Goal: Task Accomplishment & Management: Complete application form

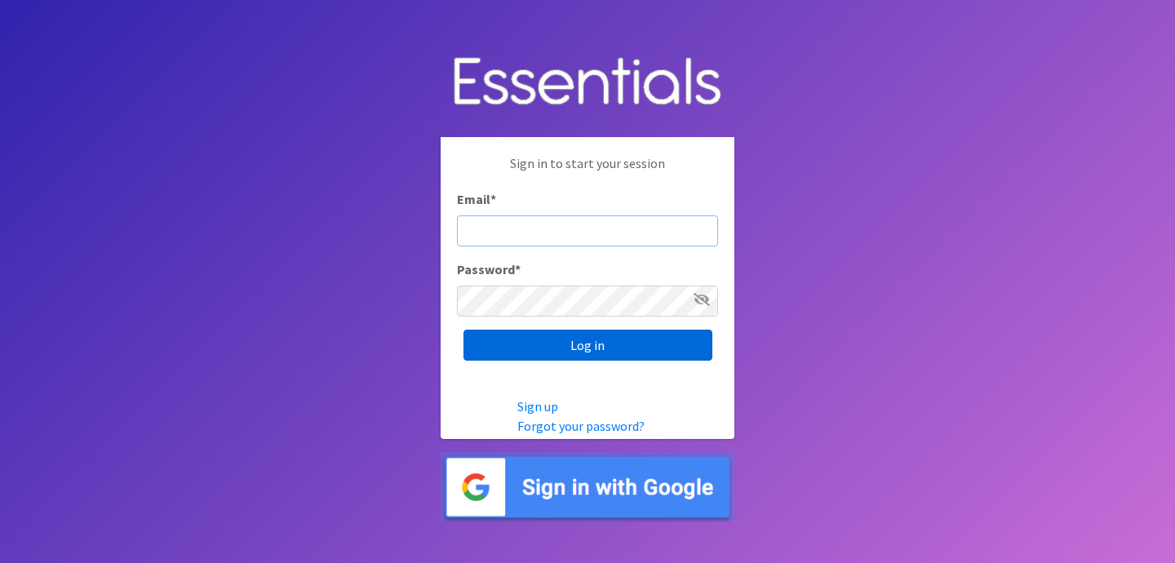
type input "jess@indianadiaperbank.org"
click at [562, 334] on input "Log in" at bounding box center [588, 345] width 249 height 31
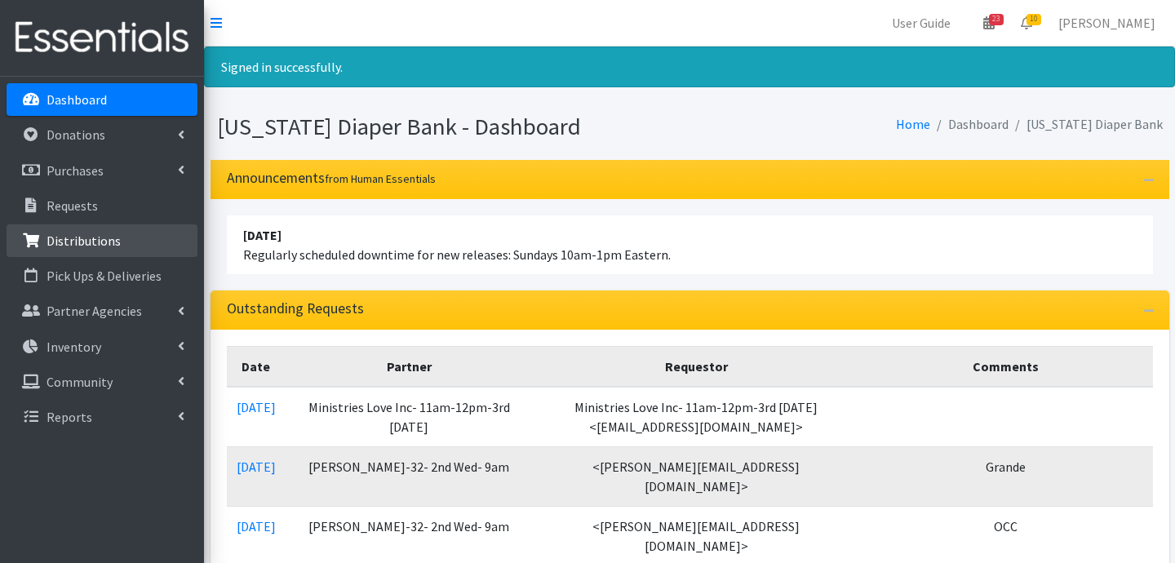
click at [110, 229] on link "Distributions" at bounding box center [102, 240] width 191 height 33
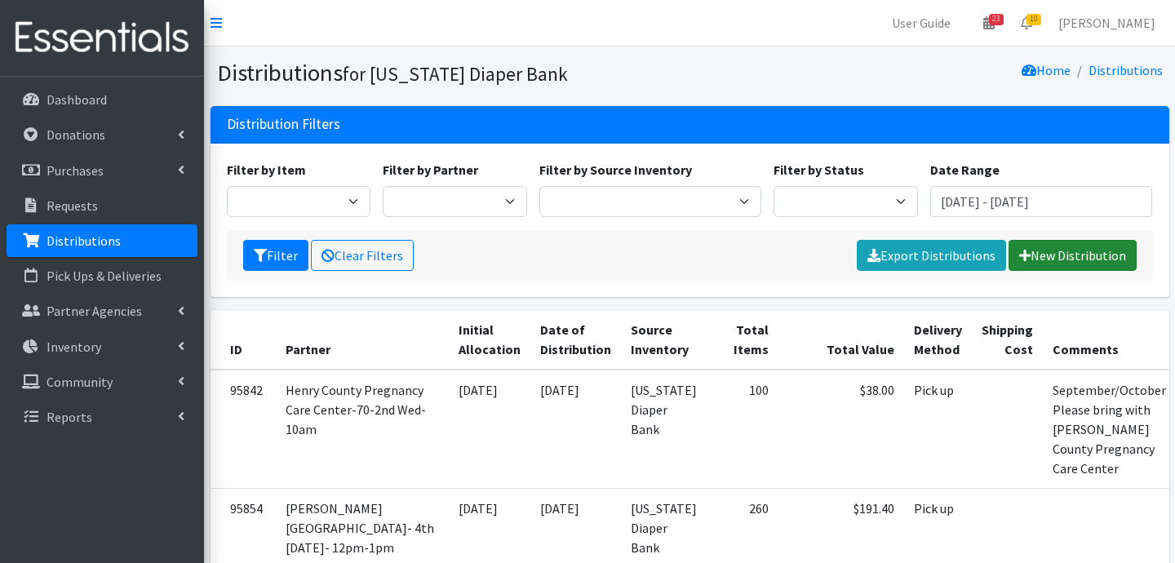
click at [1081, 255] on link "New Distribution" at bounding box center [1073, 255] width 128 height 31
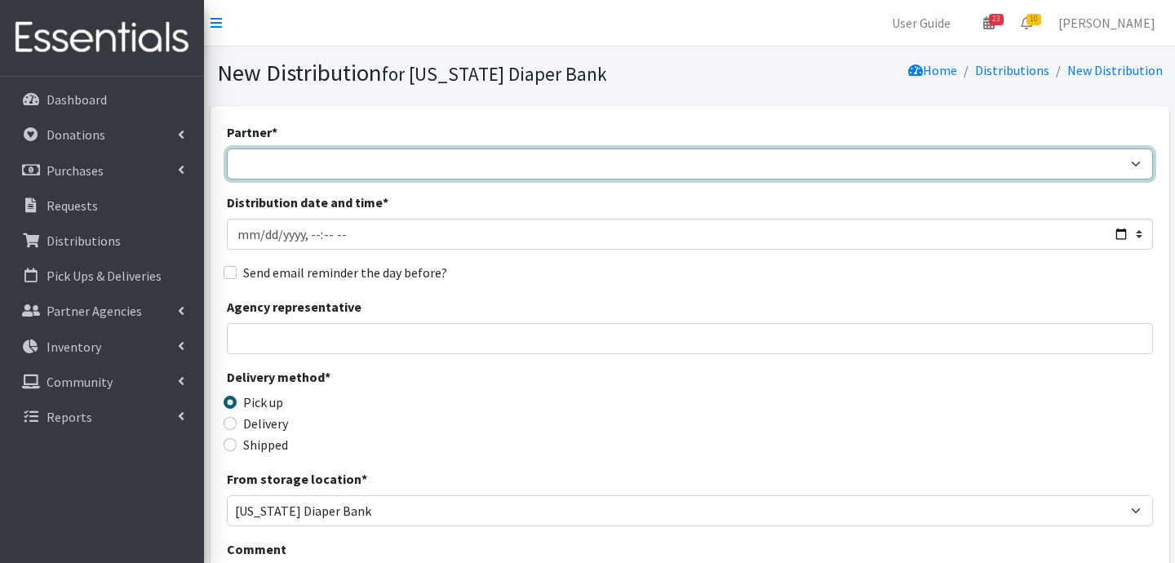
click at [424, 167] on select "ARC Boone and Hendricks County WIC Babies Basic Needs Northern Indiana Baby Ble…" at bounding box center [690, 164] width 926 height 31
select select "5004"
click at [227, 149] on select "ARC Boone and Hendricks County WIC Babies Basic Needs Northern Indiana Baby Ble…" at bounding box center [690, 164] width 926 height 31
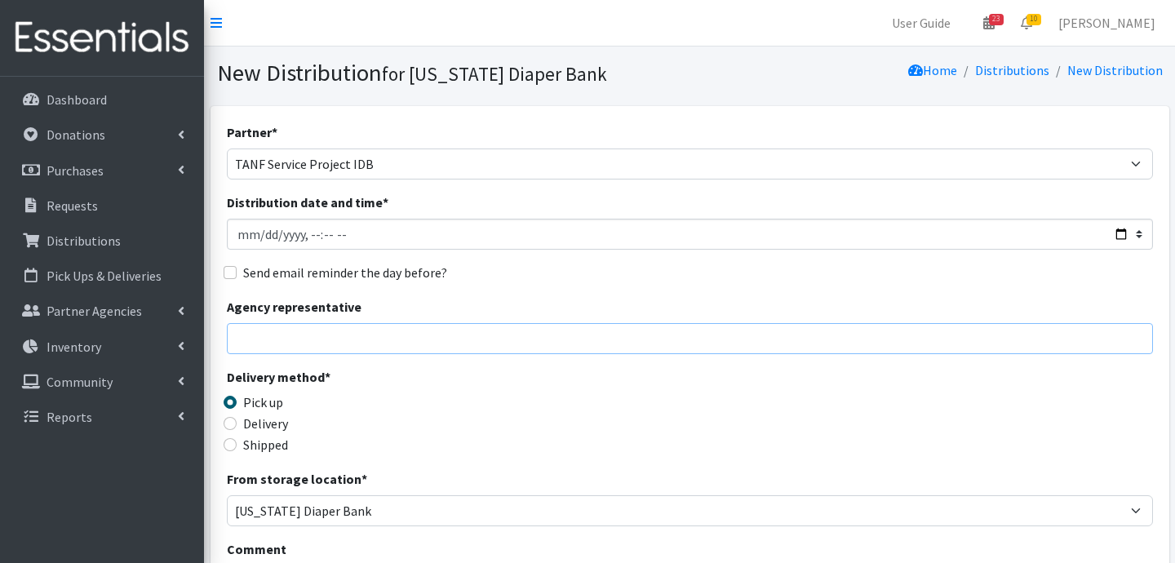
click at [313, 330] on input "Agency representative" at bounding box center [690, 338] width 926 height 31
type input "Jessica Taylor"
click at [230, 422] on input "Delivery" at bounding box center [230, 423] width 13 height 13
radio input "true"
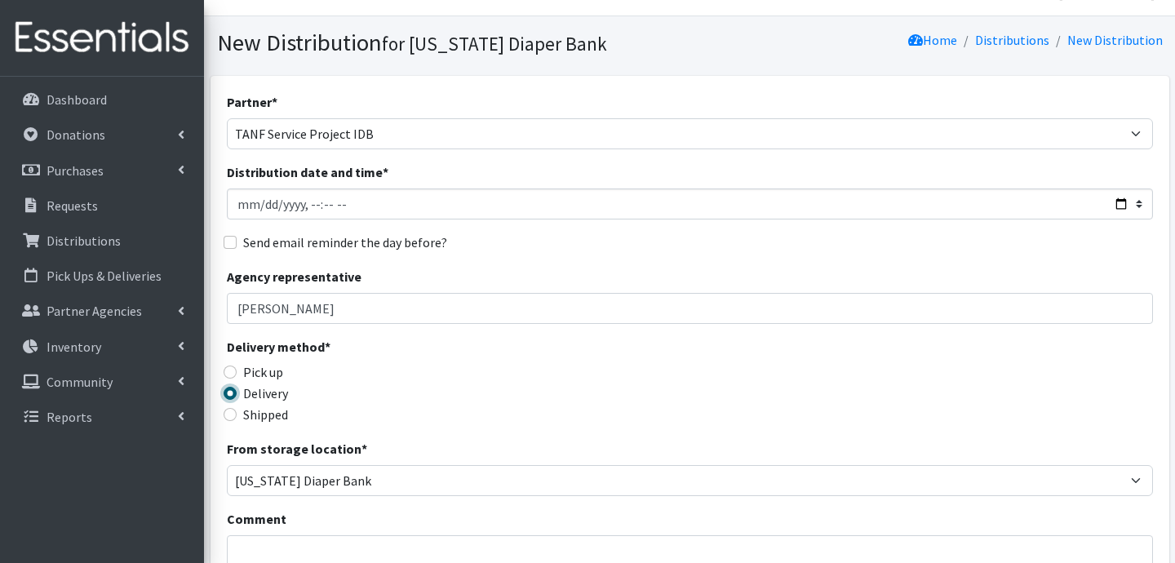
scroll to position [149, 0]
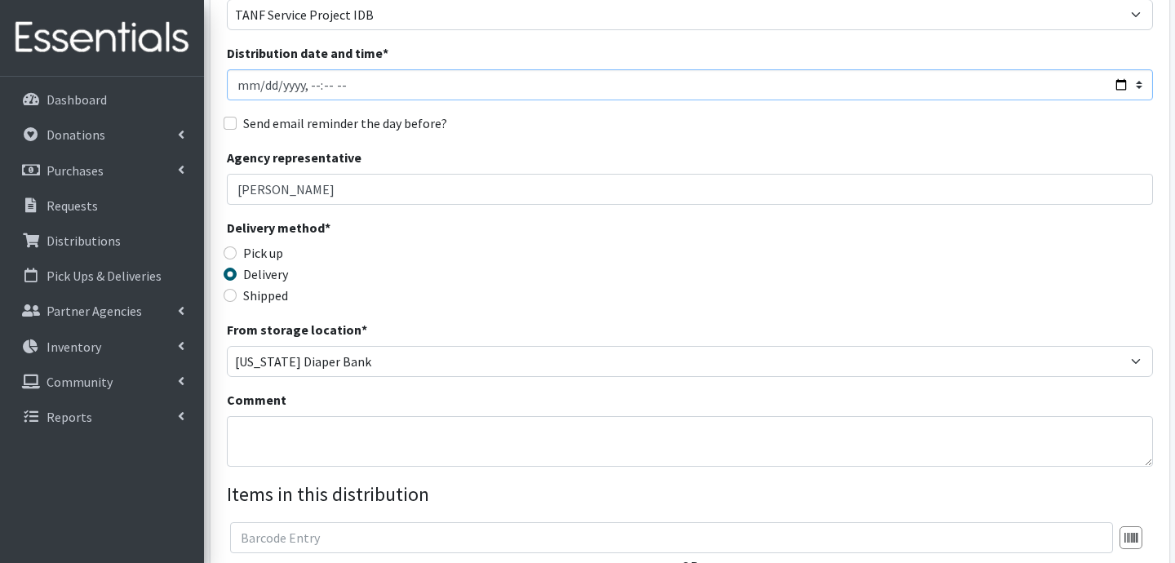
click at [366, 78] on input "Distribution date and time *" at bounding box center [690, 84] width 926 height 31
click at [262, 85] on input "Distribution date and time *" at bounding box center [690, 84] width 926 height 31
type input "2025-09-16T23:59"
click at [369, 426] on textarea "Comment" at bounding box center [690, 441] width 926 height 51
type textarea "Marion Co. Southside"
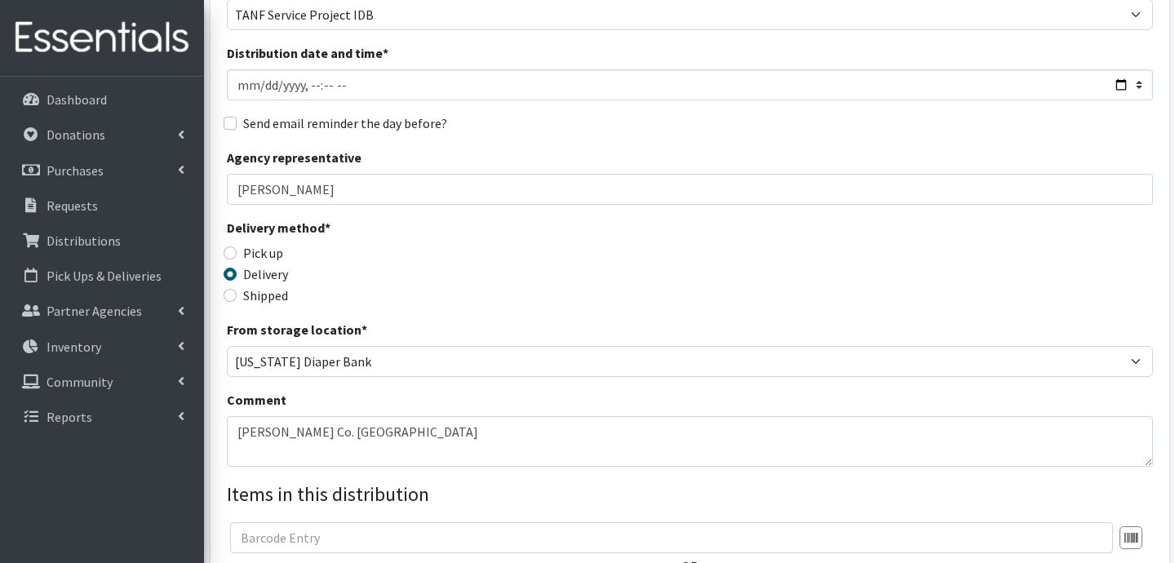
click at [584, 206] on div "Partner * ARC Boone and Hendricks County WIC Babies Basic Needs Northern Indian…" at bounding box center [690, 345] width 926 height 744
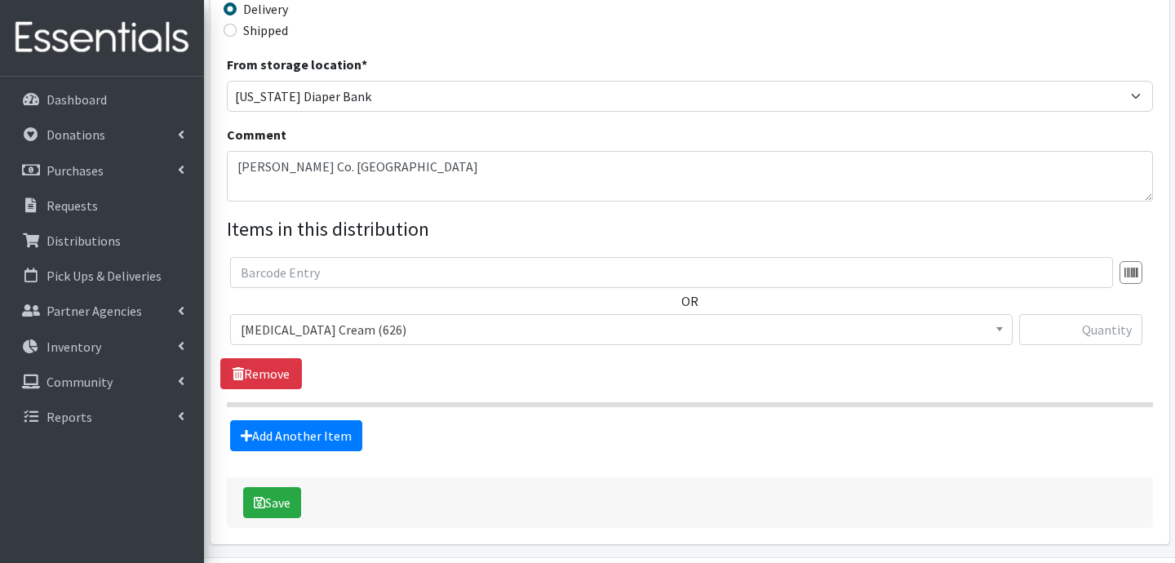
scroll to position [416, 0]
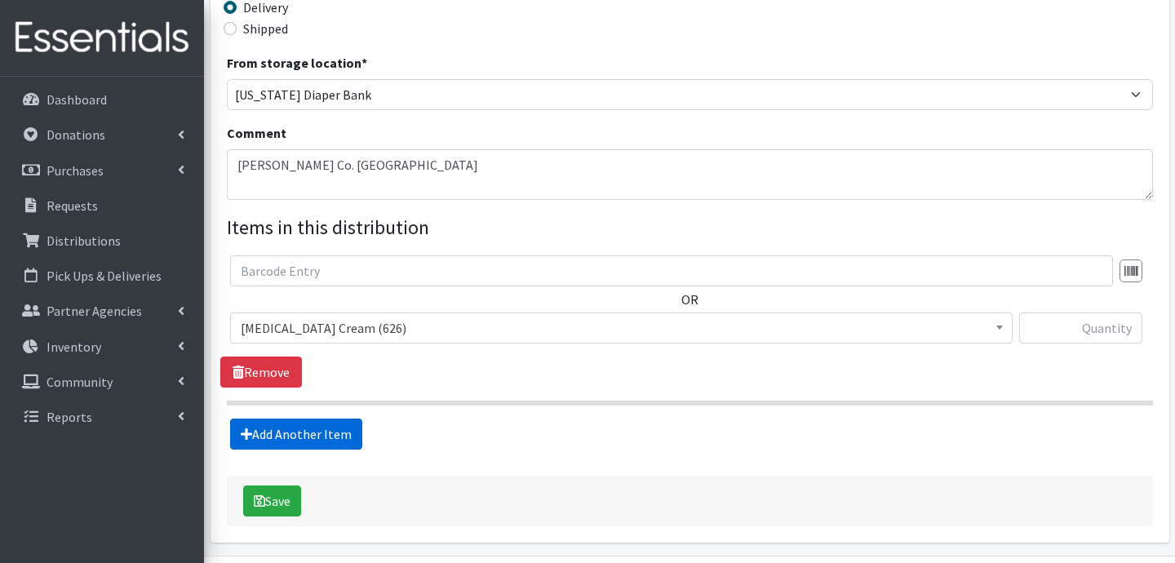
click at [293, 433] on link "Add Another Item" at bounding box center [296, 434] width 132 height 31
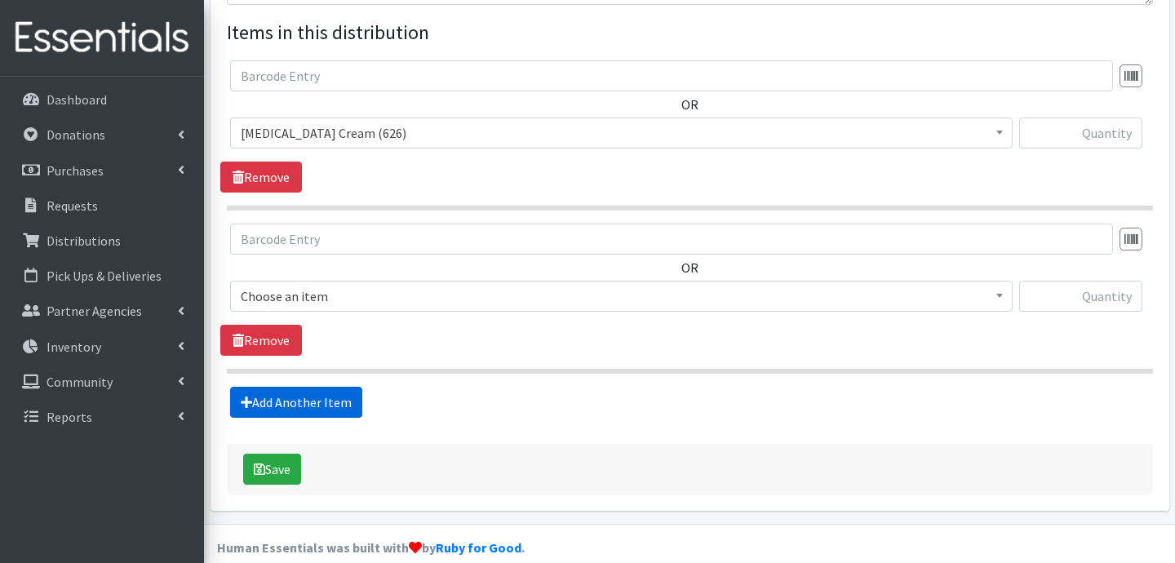
scroll to position [633, 0]
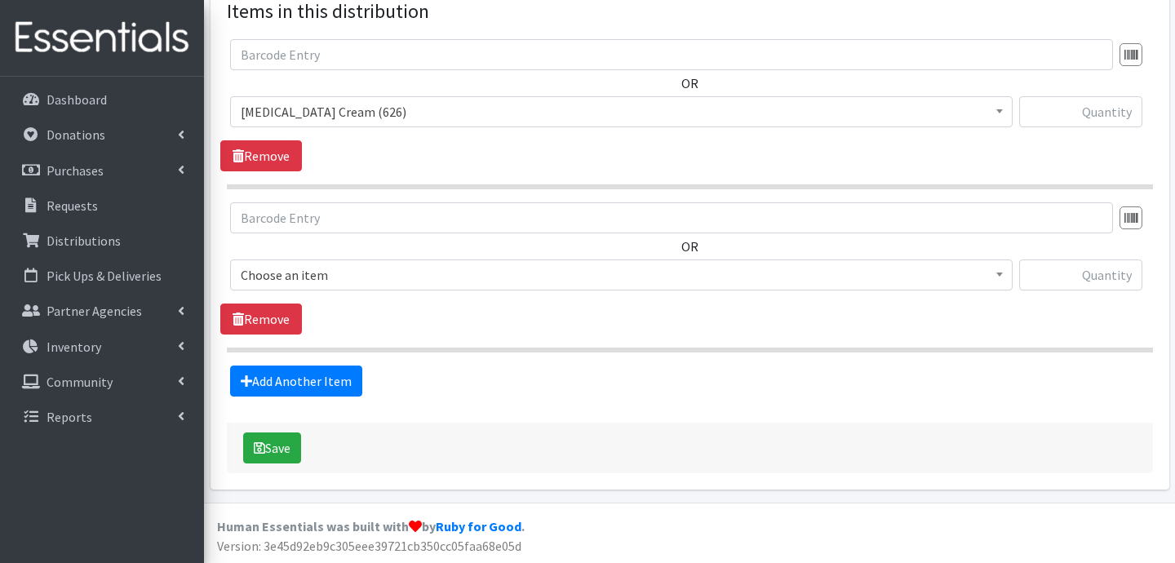
click at [302, 390] on link "Add Another Item" at bounding box center [296, 381] width 132 height 31
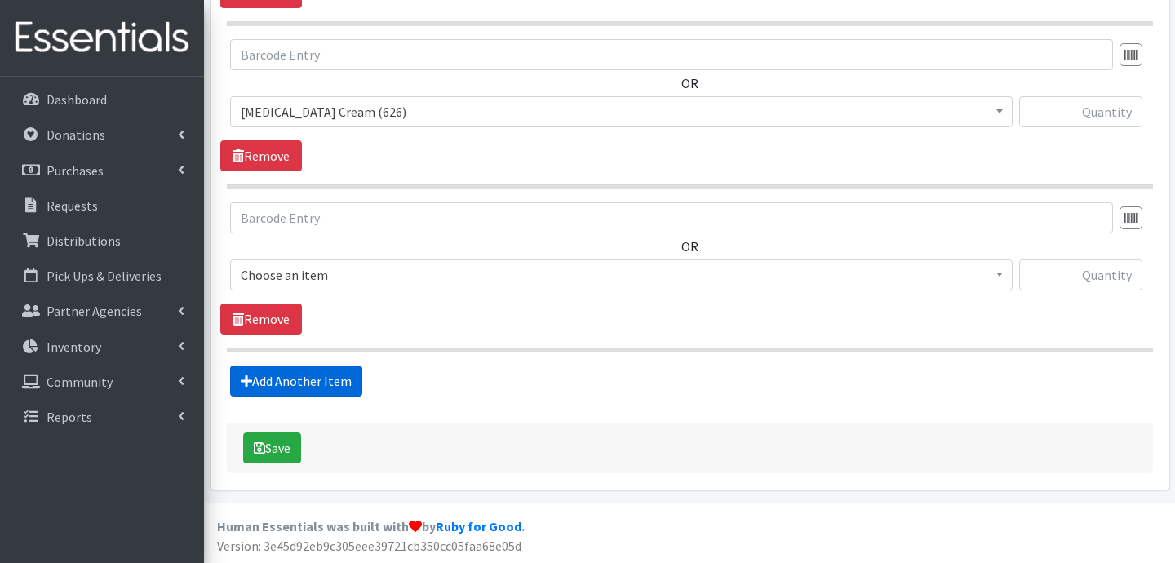
click at [322, 384] on link "Add Another Item" at bounding box center [296, 381] width 132 height 31
click at [313, 388] on link "Add Another Item" at bounding box center [296, 381] width 132 height 31
click at [318, 387] on link "Add Another Item" at bounding box center [296, 381] width 132 height 31
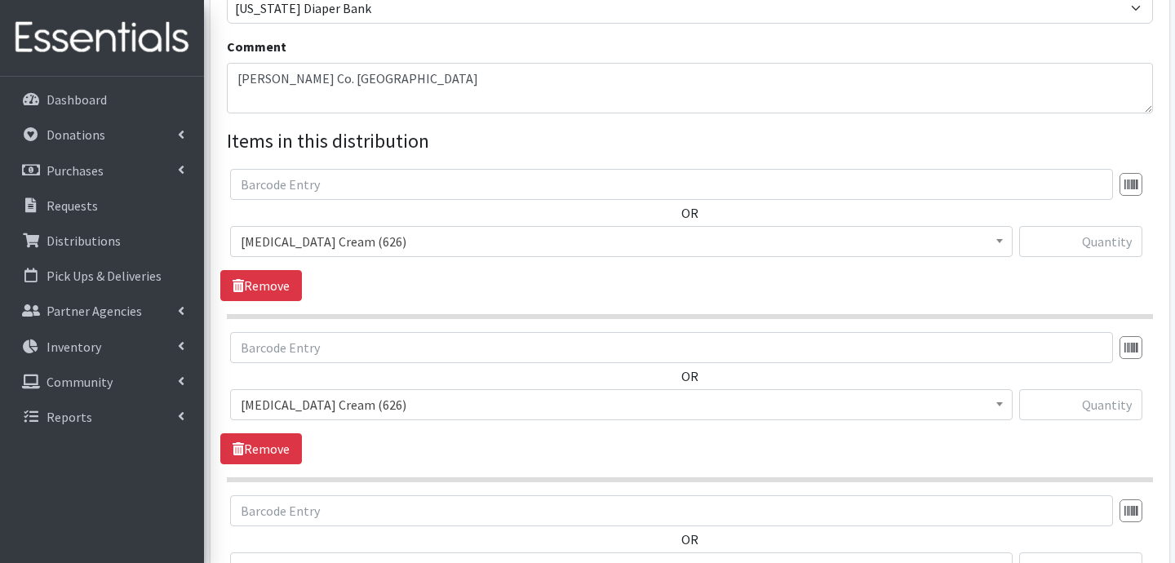
scroll to position [489, 0]
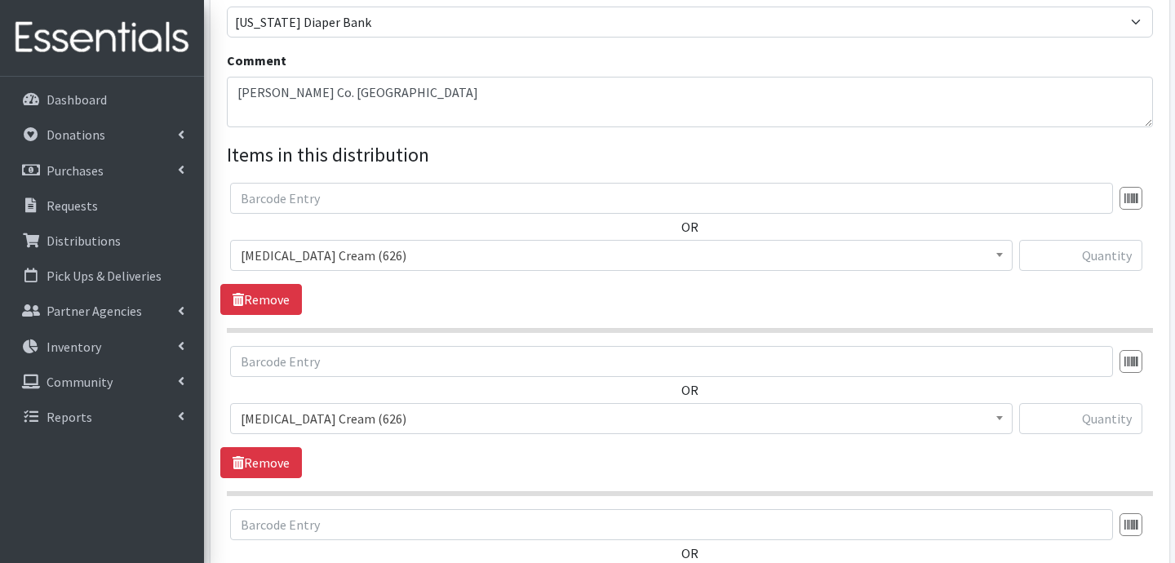
click at [474, 263] on span "Diaper Rash Cream (626)" at bounding box center [621, 255] width 761 height 23
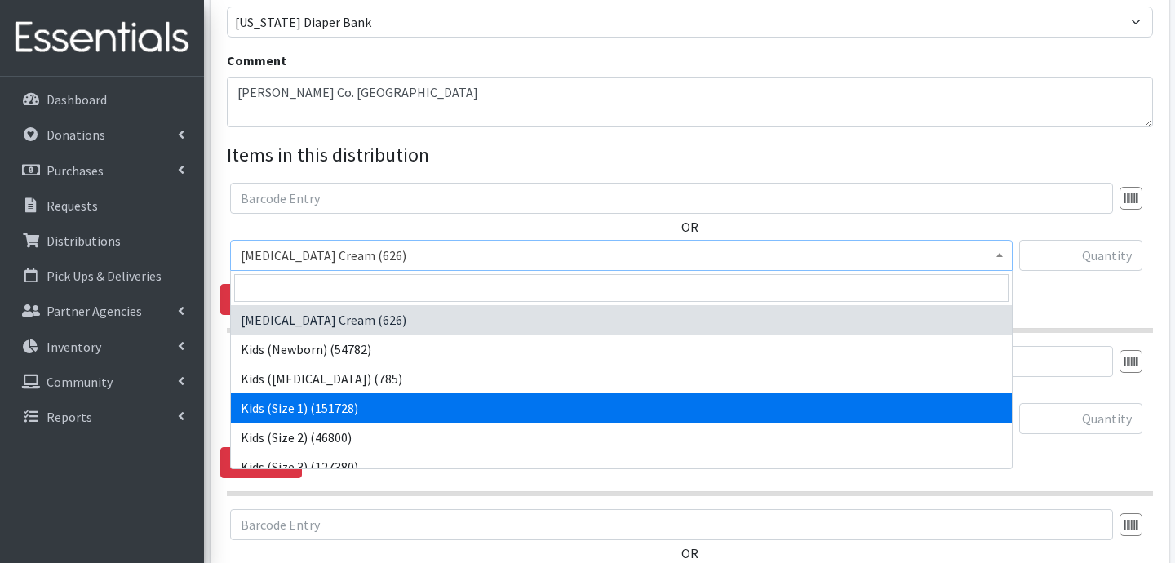
select select "3401"
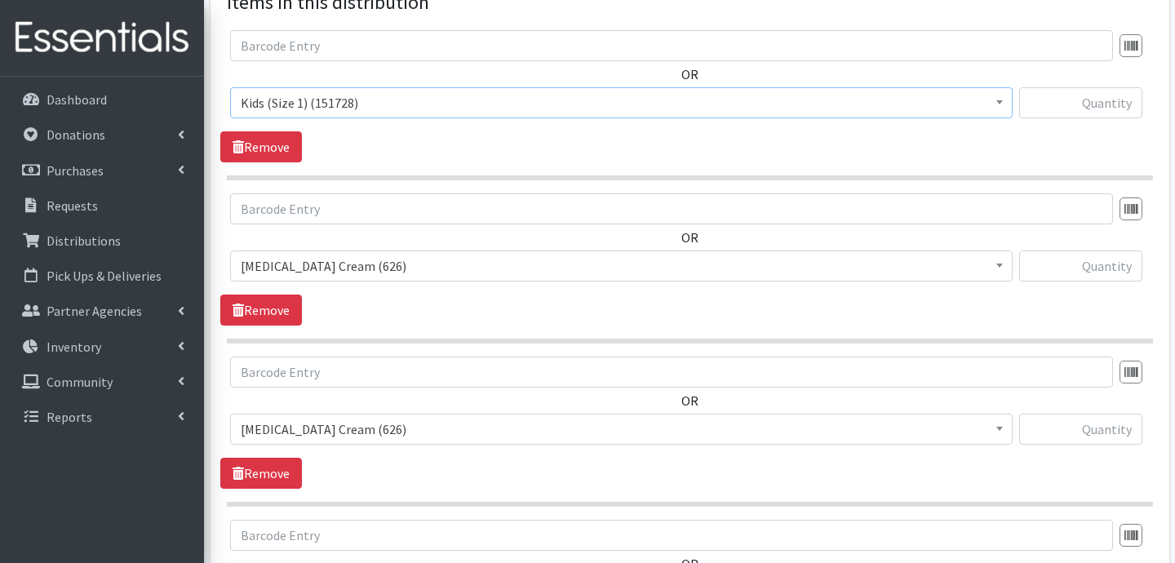
scroll to position [644, 0]
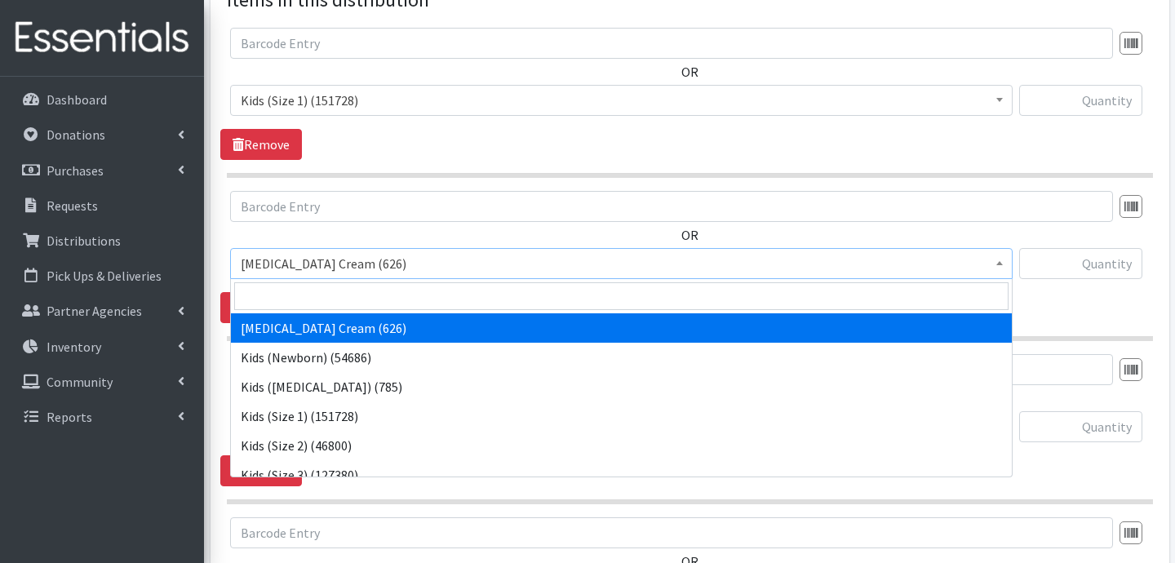
click at [381, 262] on span "Diaper Rash Cream (626)" at bounding box center [621, 263] width 761 height 23
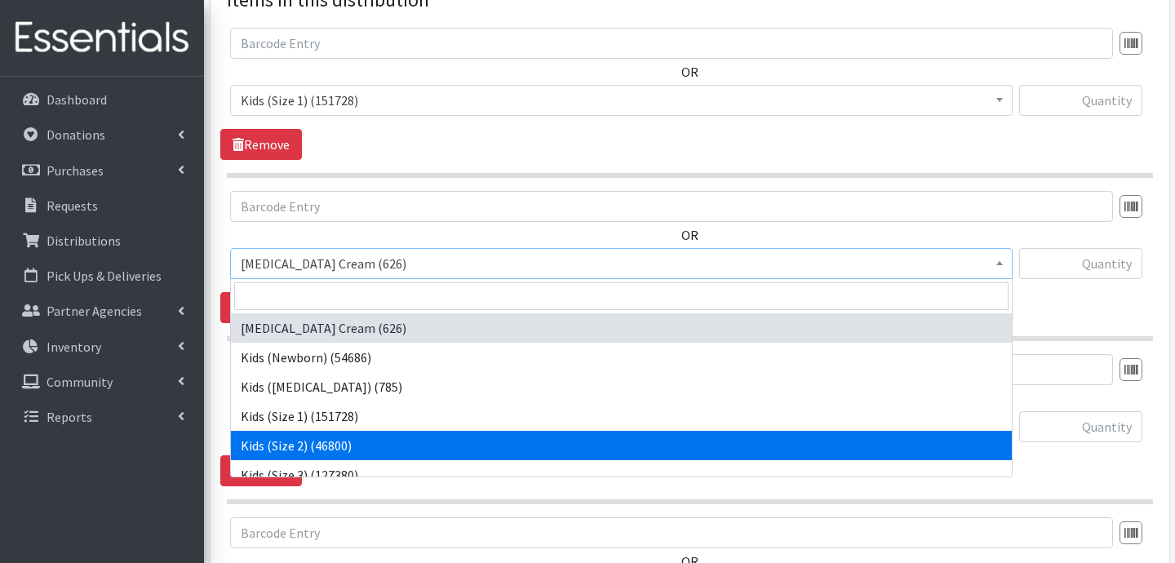
select select "3420"
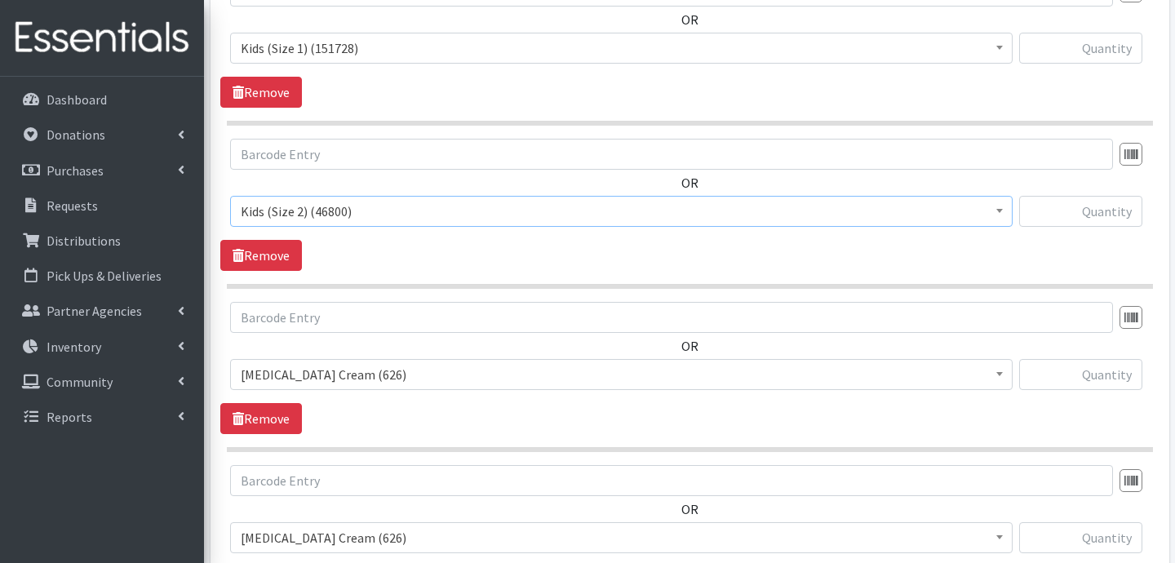
scroll to position [714, 0]
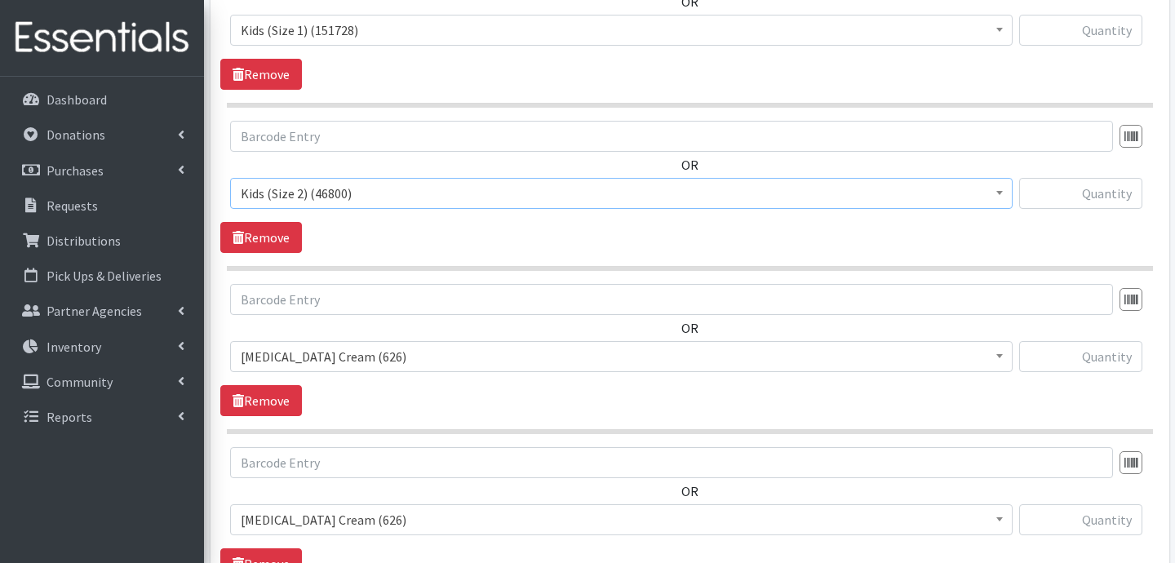
click at [358, 358] on span "Diaper Rash Cream (626)" at bounding box center [621, 356] width 761 height 23
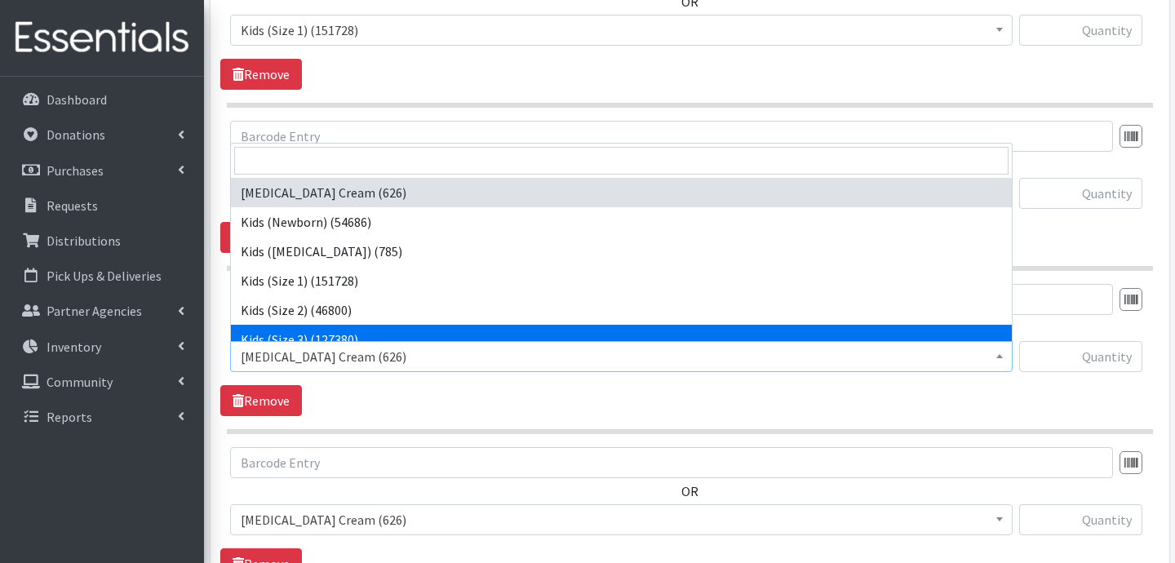
select select "3393"
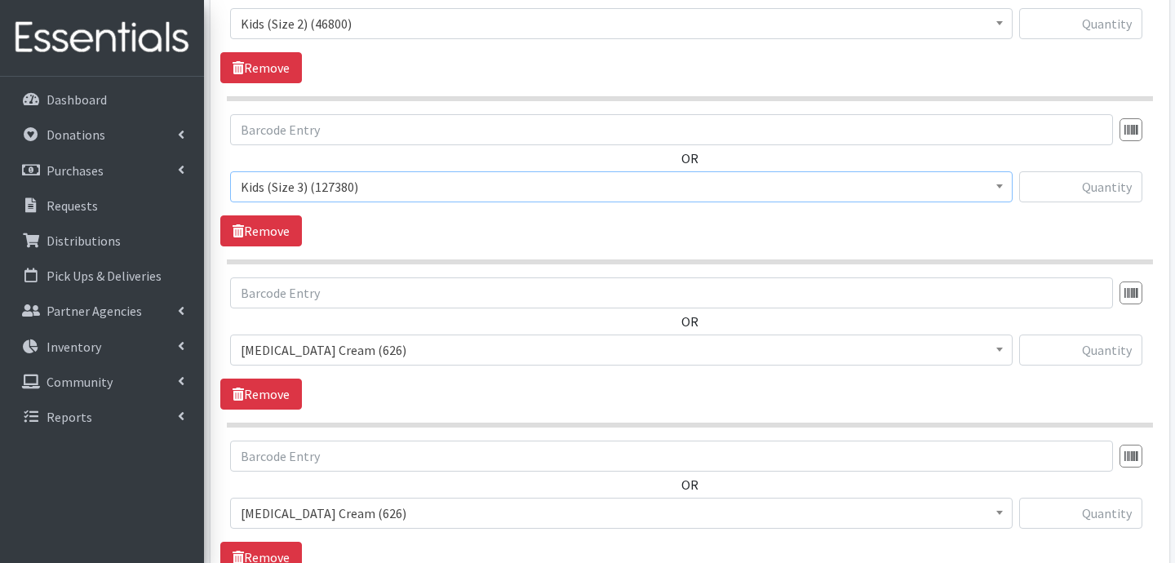
scroll to position [891, 0]
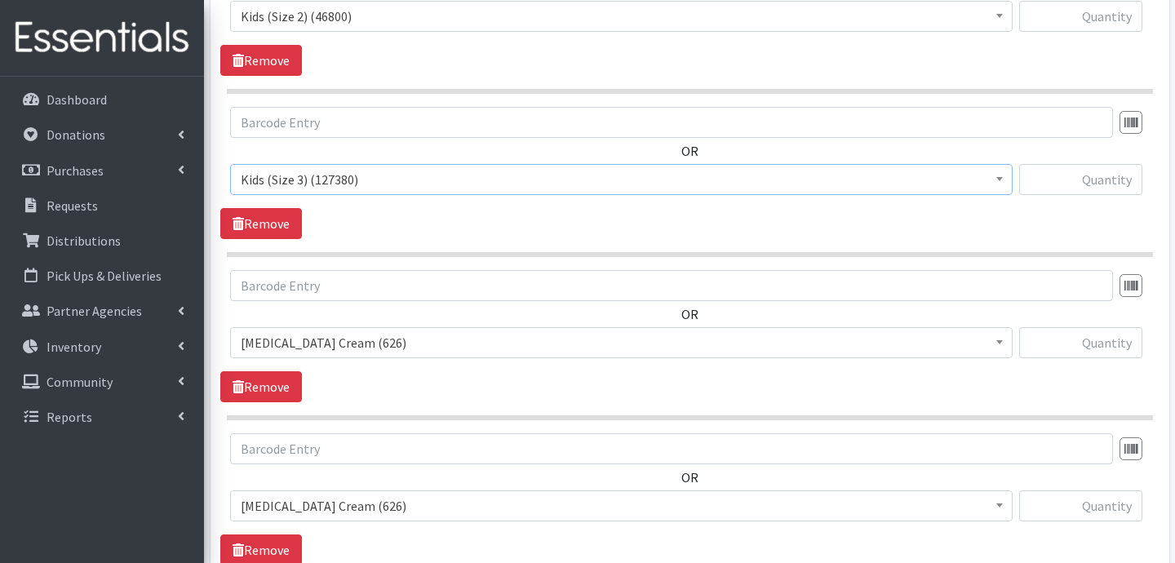
click at [384, 327] on span "Diaper Rash Cream (626)" at bounding box center [621, 342] width 783 height 31
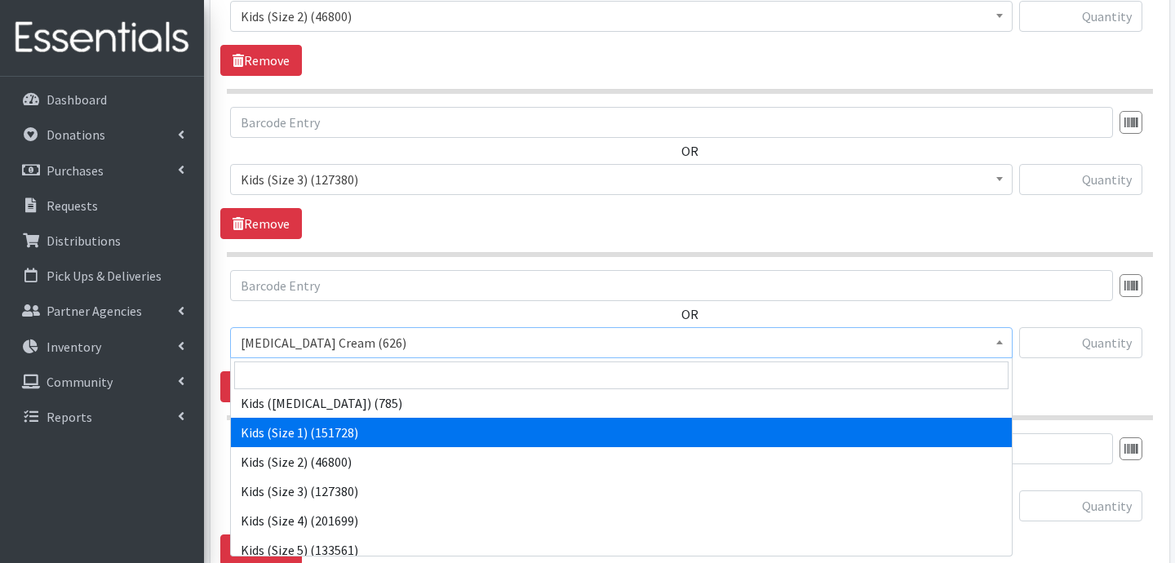
scroll to position [64, 0]
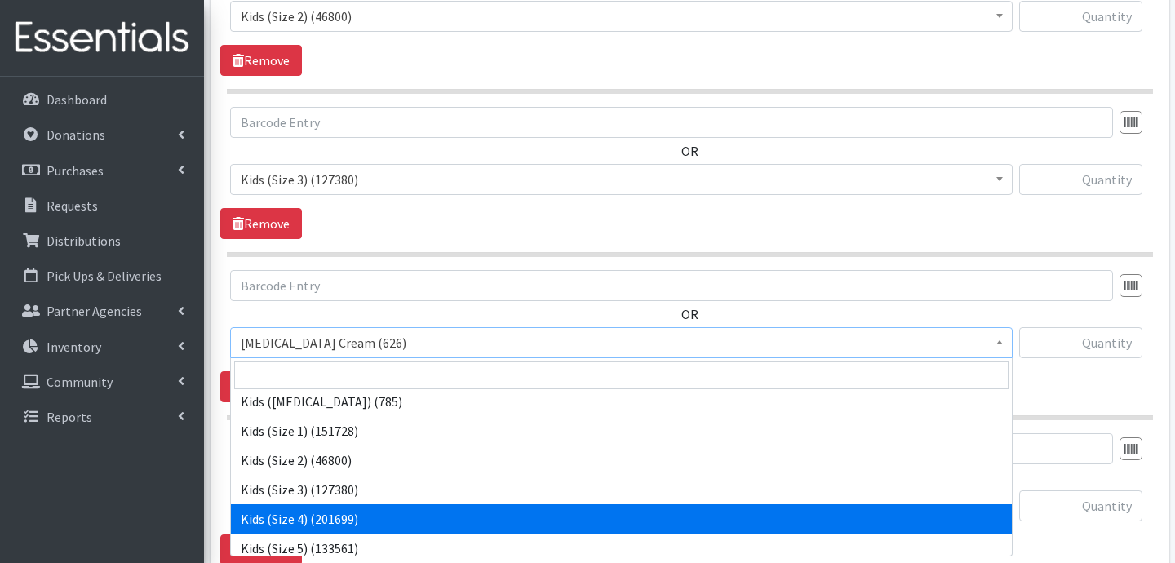
select select "3394"
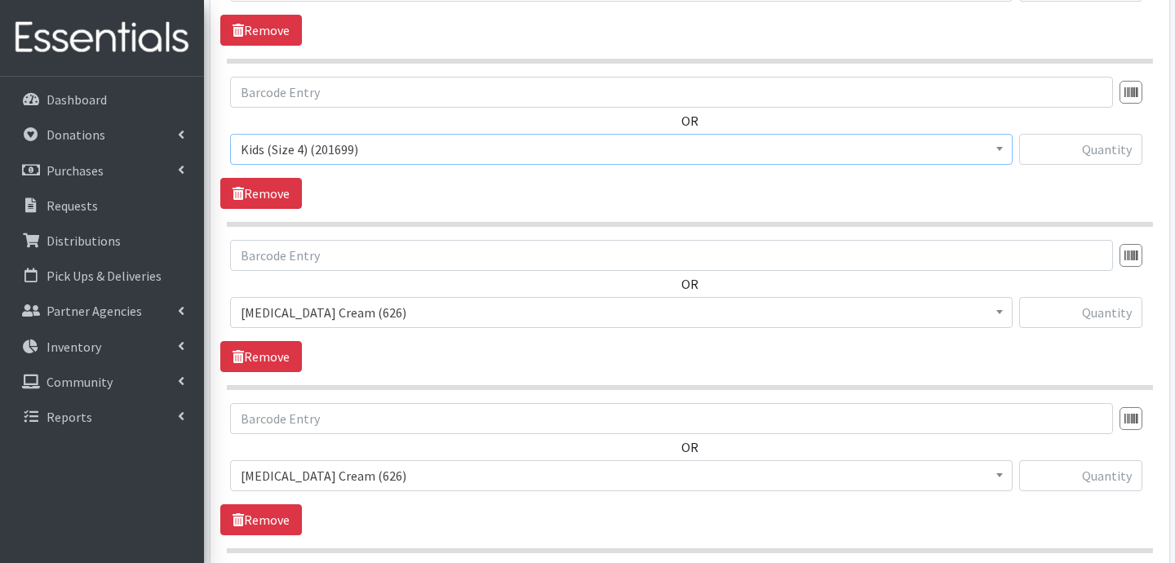
scroll to position [1086, 0]
click at [438, 303] on span "Diaper Rash Cream (626)" at bounding box center [621, 311] width 761 height 23
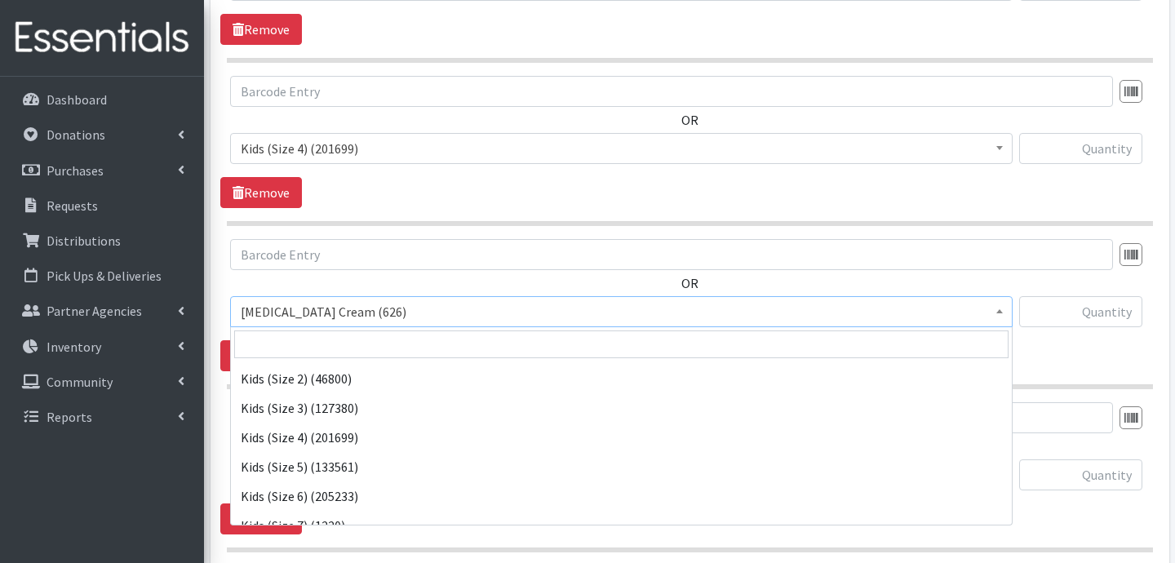
scroll to position [117, 0]
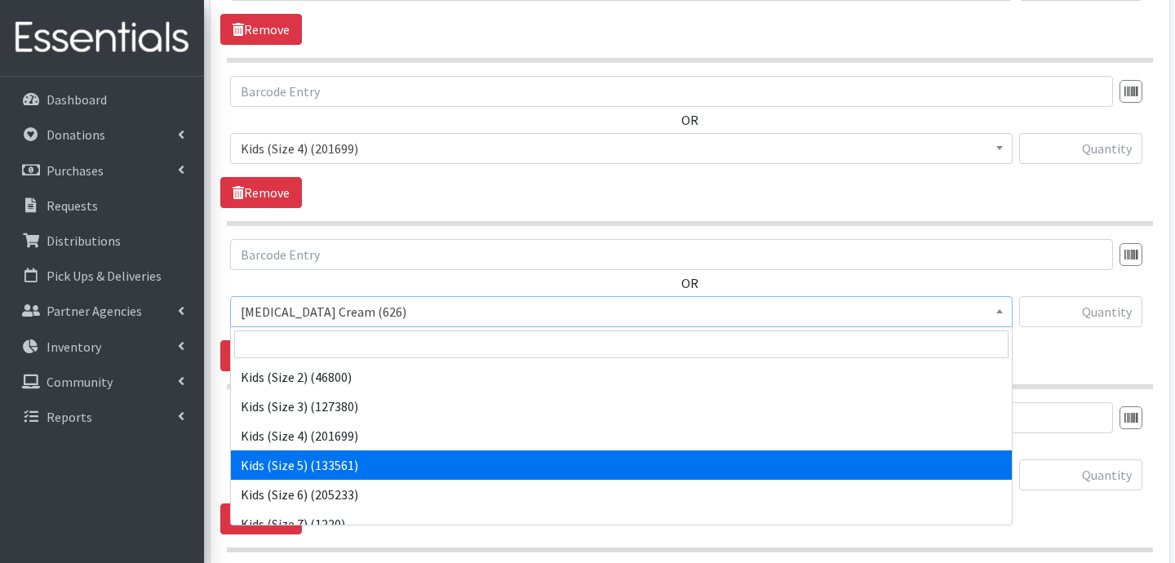
select select "3407"
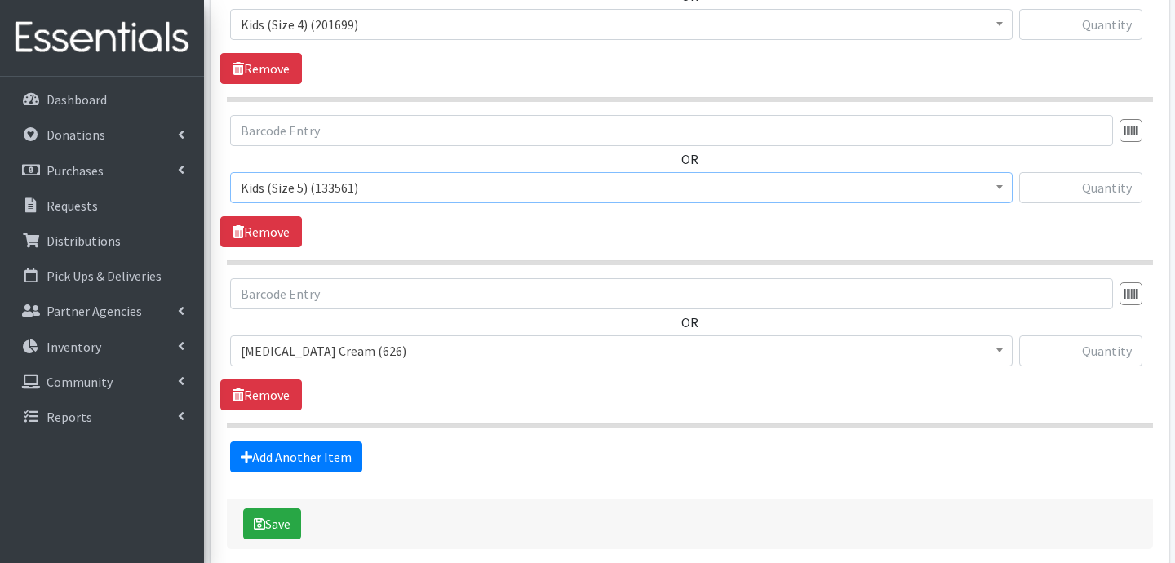
scroll to position [1210, 0]
click at [410, 362] on span "Diaper Rash Cream (626)" at bounding box center [621, 350] width 783 height 31
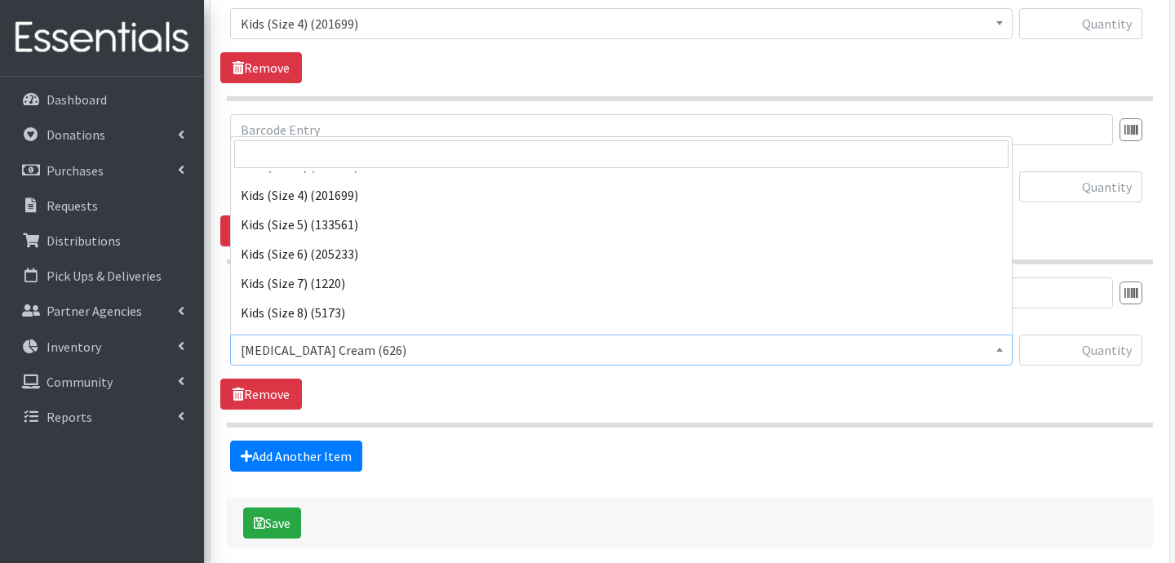
scroll to position [172, 0]
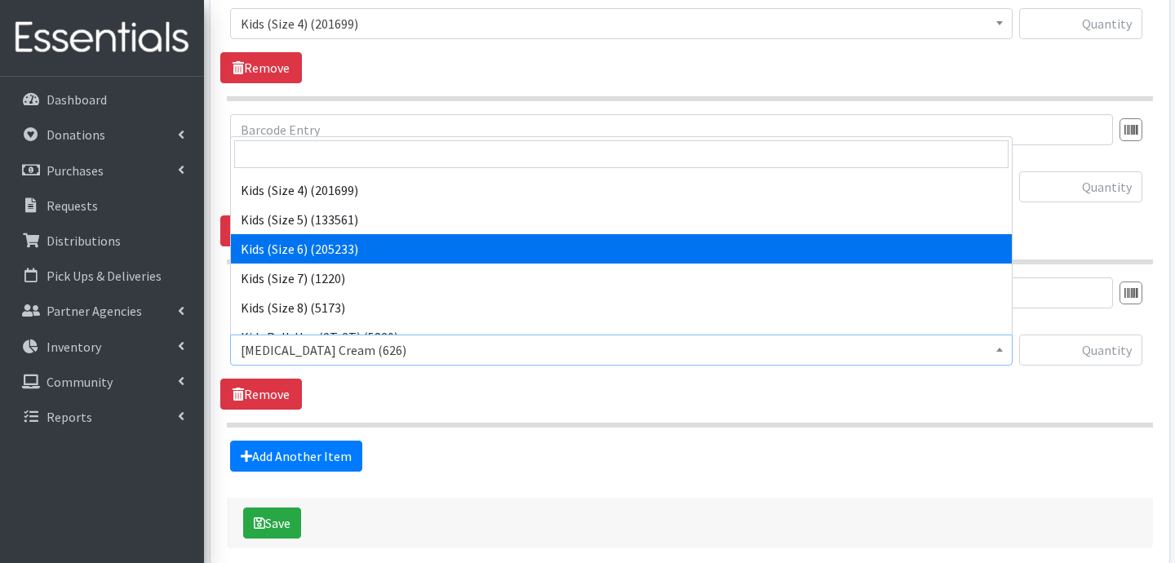
select select "3419"
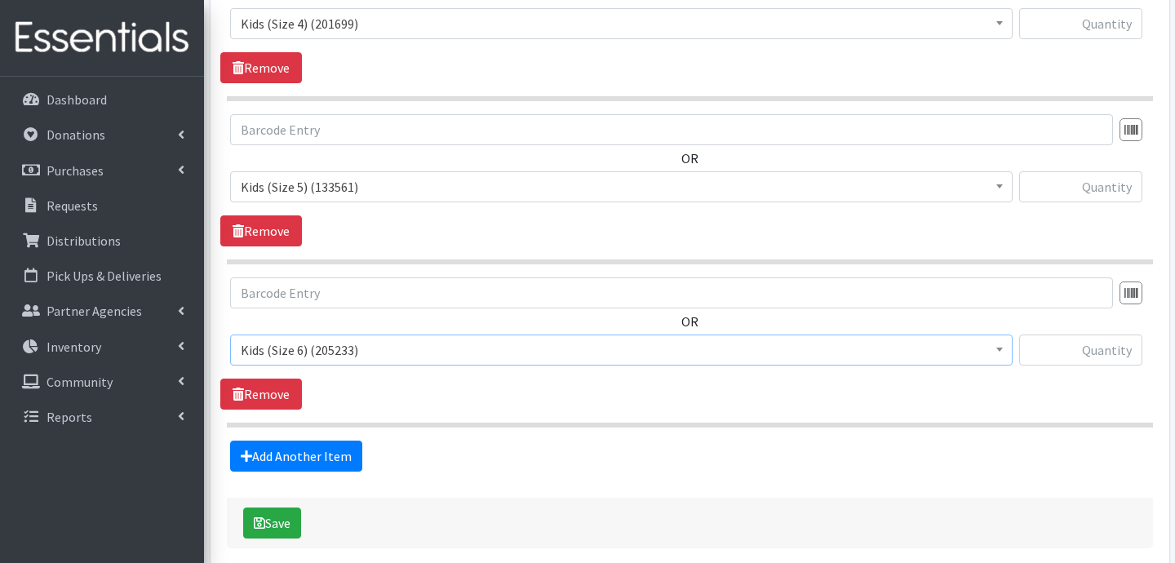
click at [471, 460] on div "Add Another Item" at bounding box center [689, 456] width 939 height 31
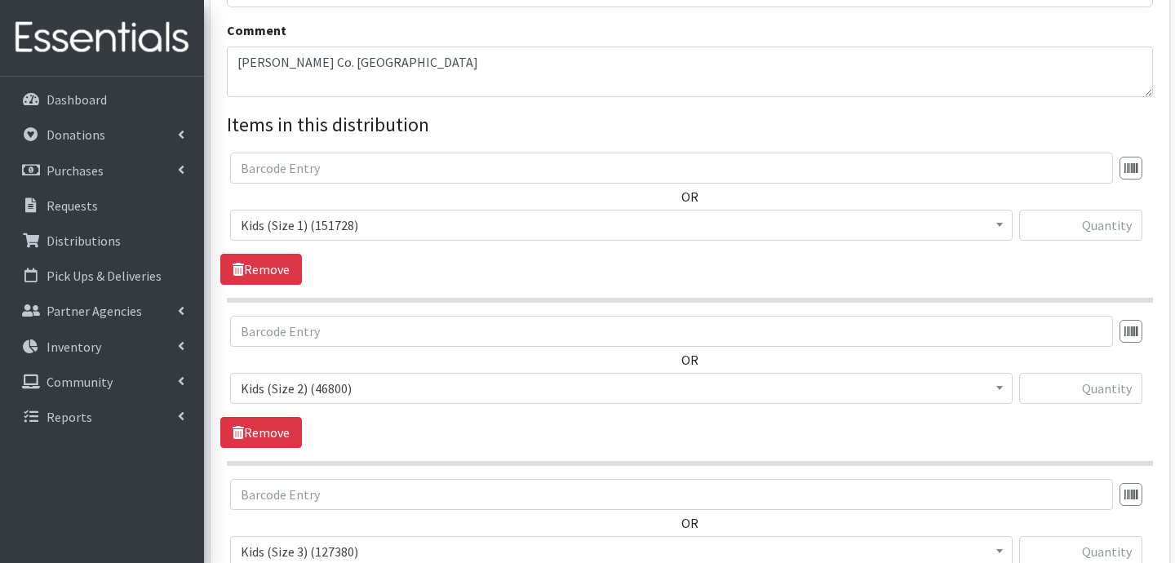
scroll to position [522, 0]
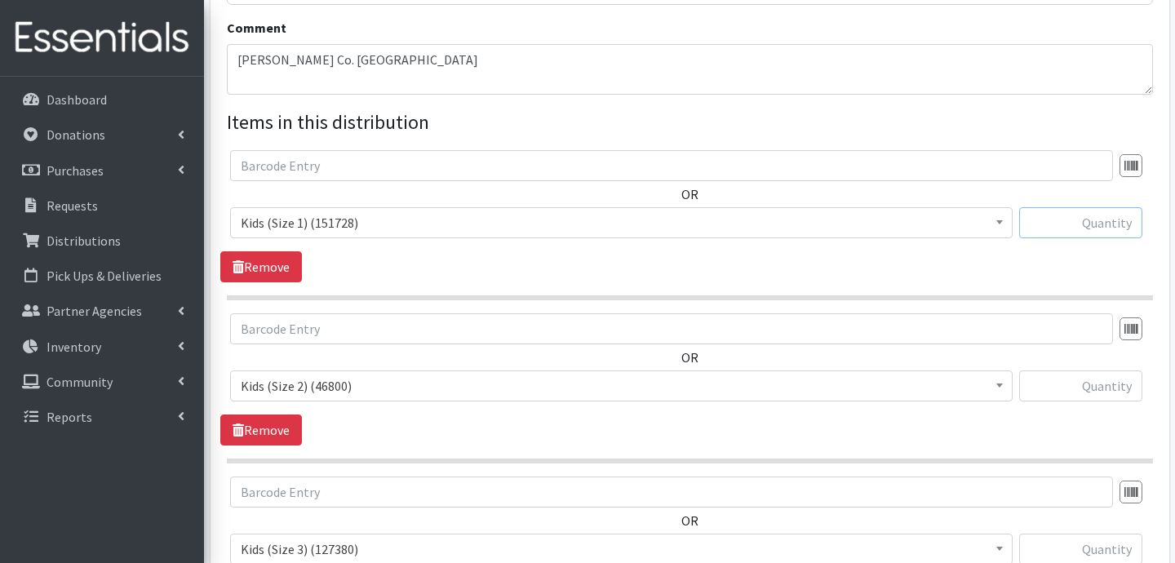
click at [1132, 225] on input "text" at bounding box center [1080, 222] width 123 height 31
type input "1200"
click at [1088, 386] on input "text" at bounding box center [1080, 386] width 123 height 31
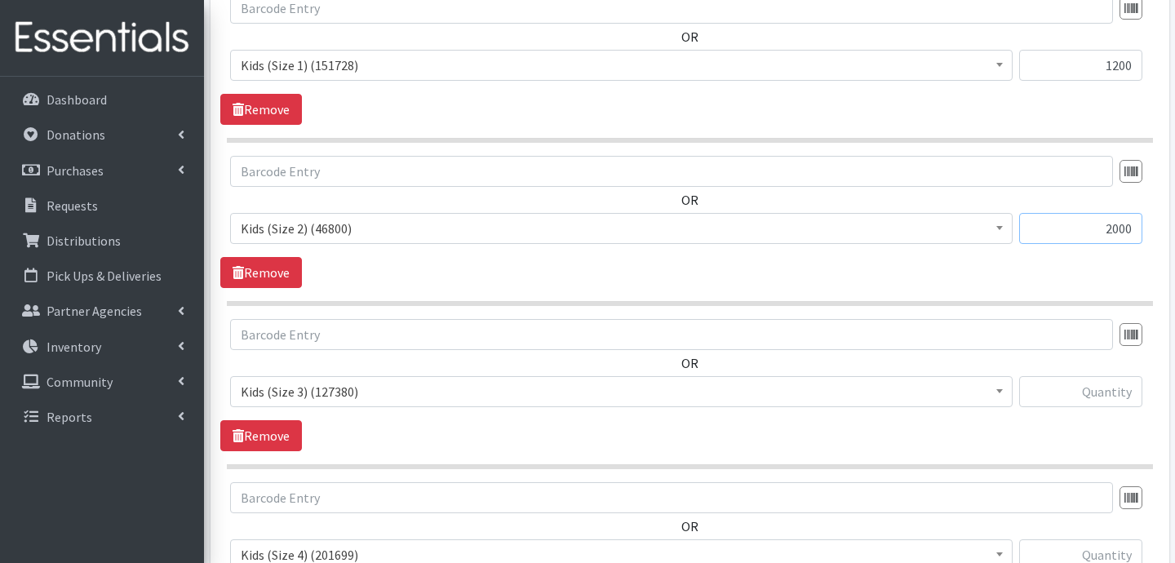
scroll to position [717, 0]
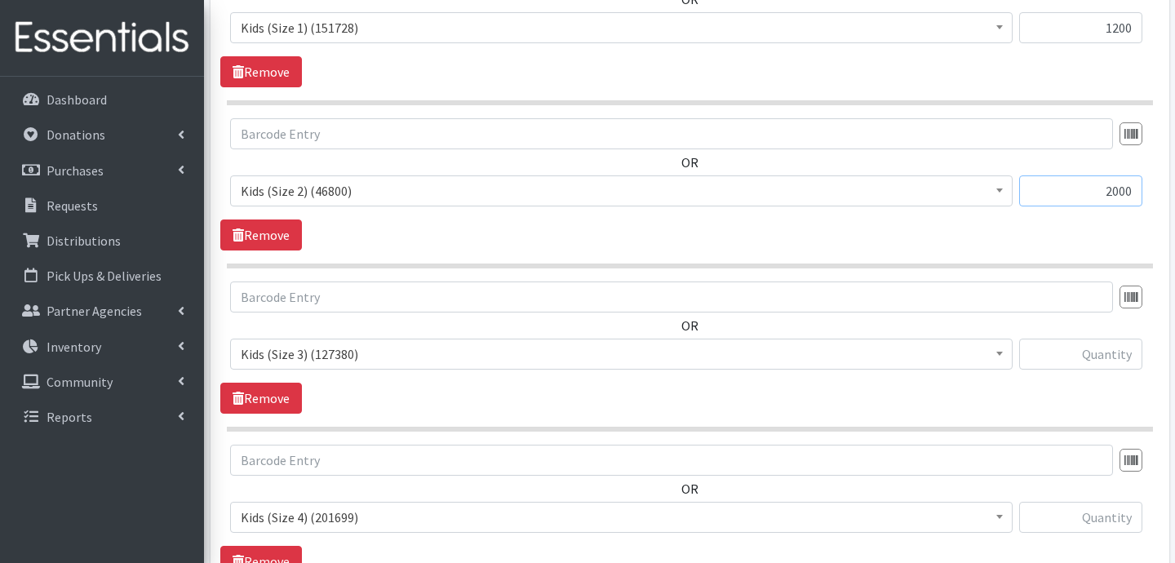
type input "2000"
click at [1066, 346] on input "text" at bounding box center [1080, 354] width 123 height 31
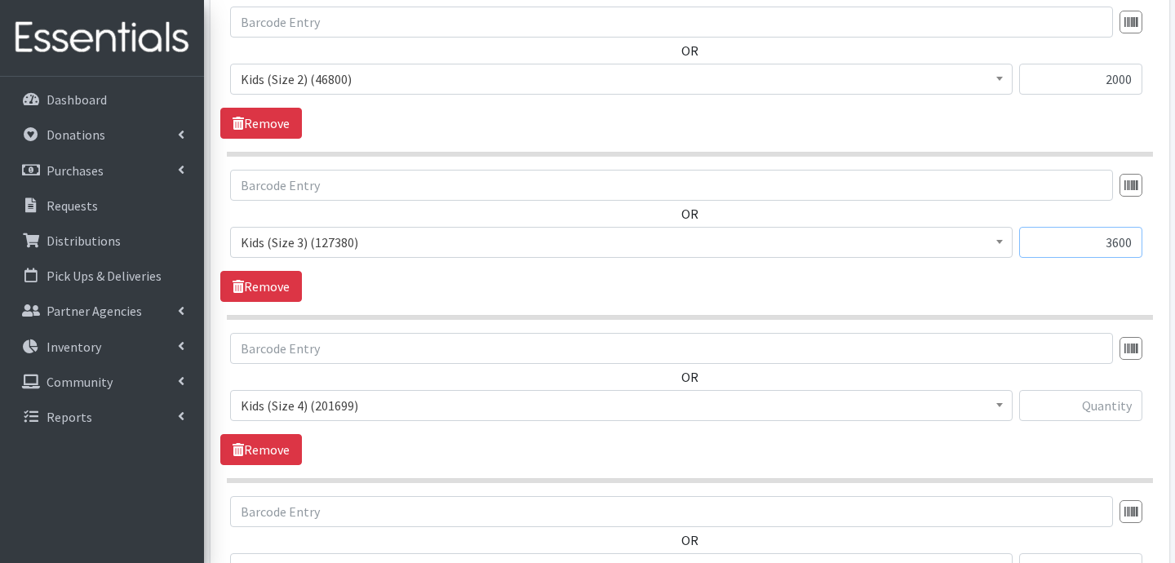
scroll to position [833, 0]
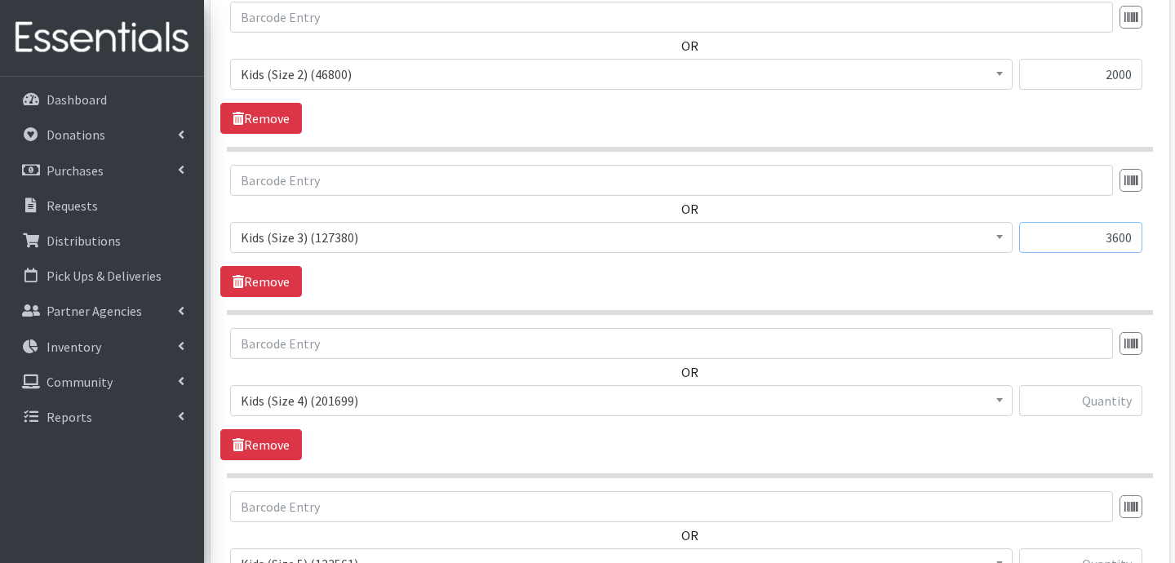
type input "3600"
click at [1083, 407] on input "text" at bounding box center [1080, 400] width 123 height 31
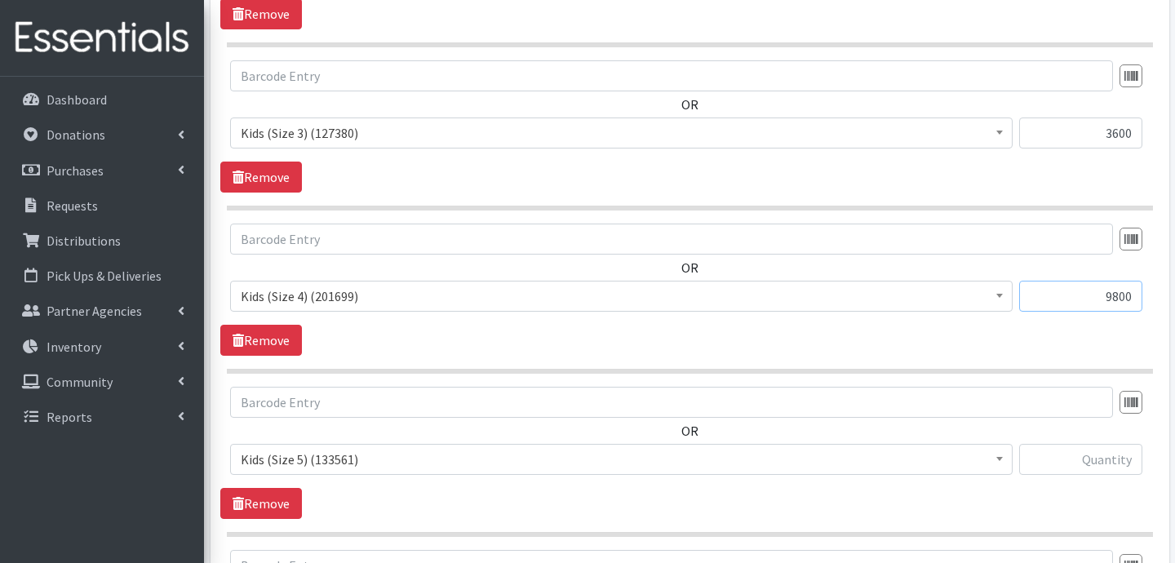
scroll to position [957, 0]
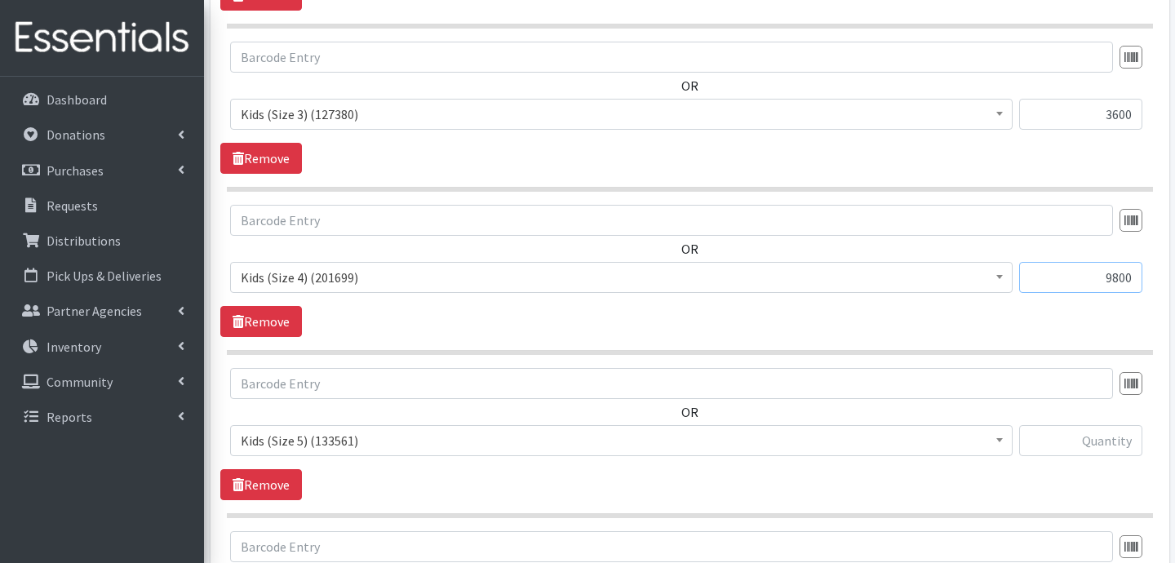
type input "9800"
click at [1072, 436] on input "text" at bounding box center [1080, 440] width 123 height 31
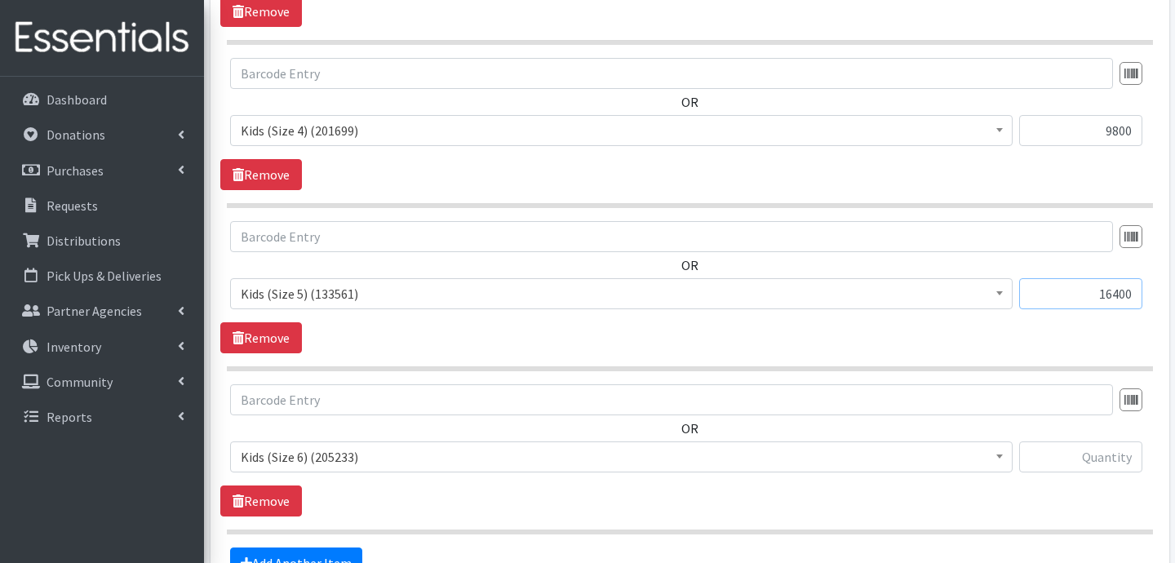
scroll to position [1125, 0]
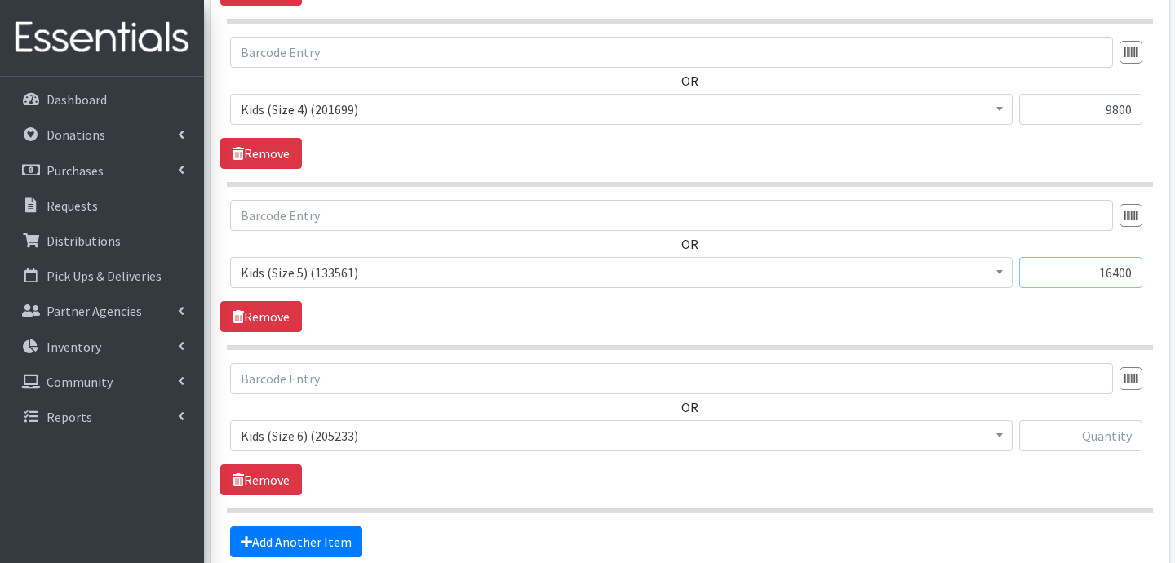
type input "16400"
click at [1084, 439] on input "text" at bounding box center [1080, 435] width 123 height 31
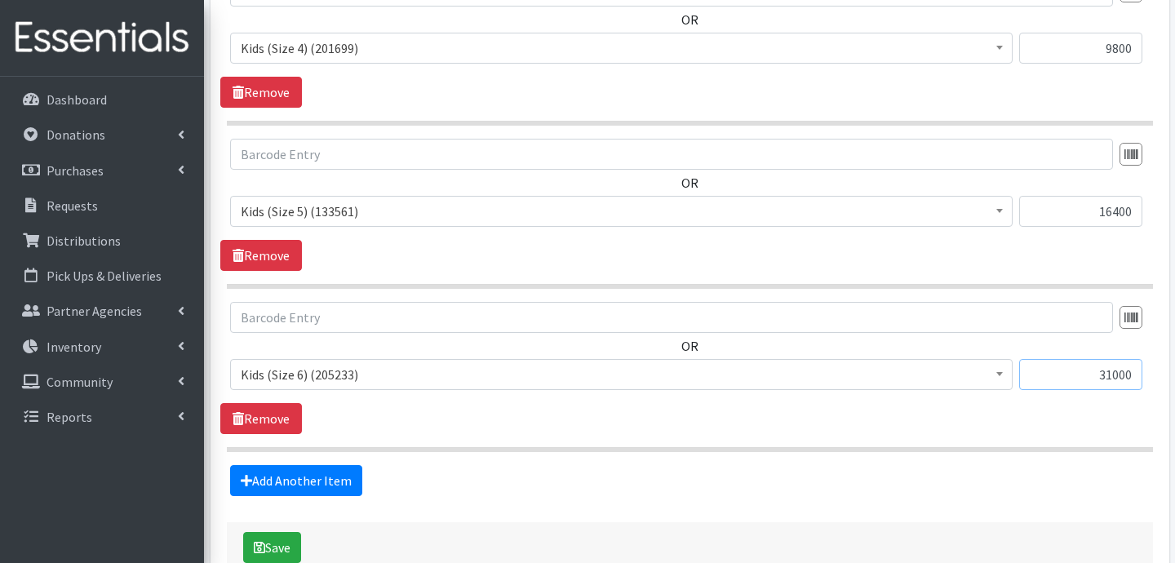
scroll to position [1192, 0]
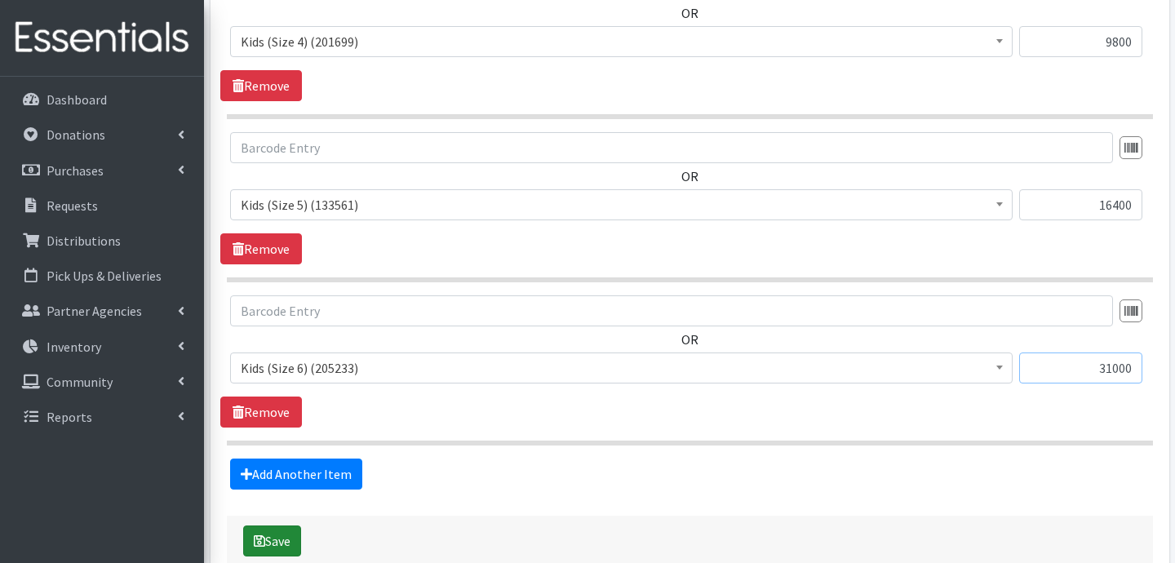
type input "31000"
click at [289, 544] on button "Save" at bounding box center [272, 541] width 58 height 31
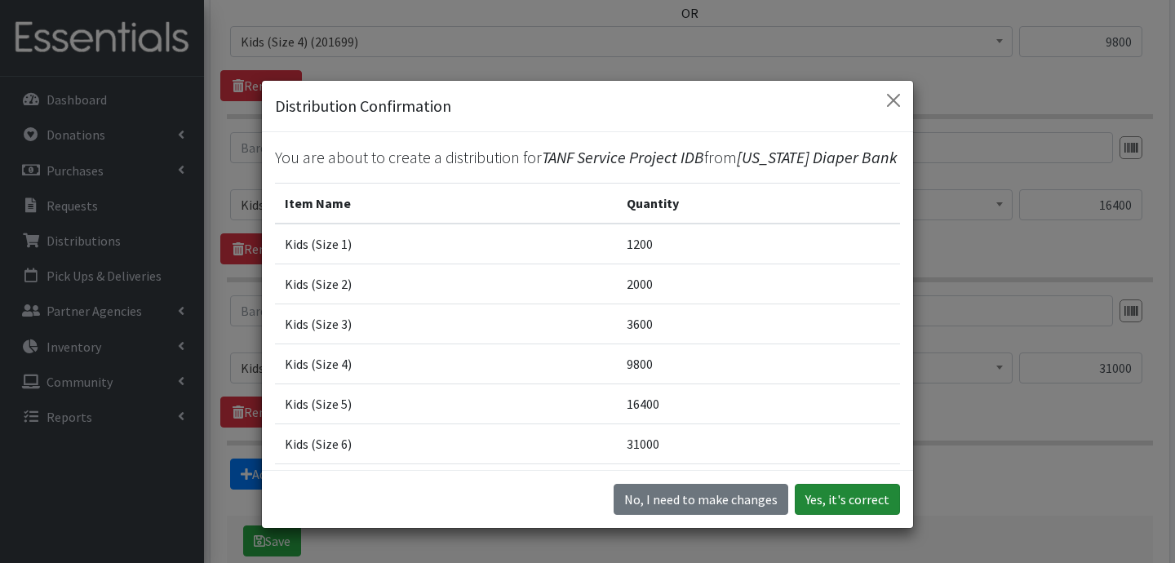
click at [866, 510] on button "Yes, it's correct" at bounding box center [847, 499] width 105 height 31
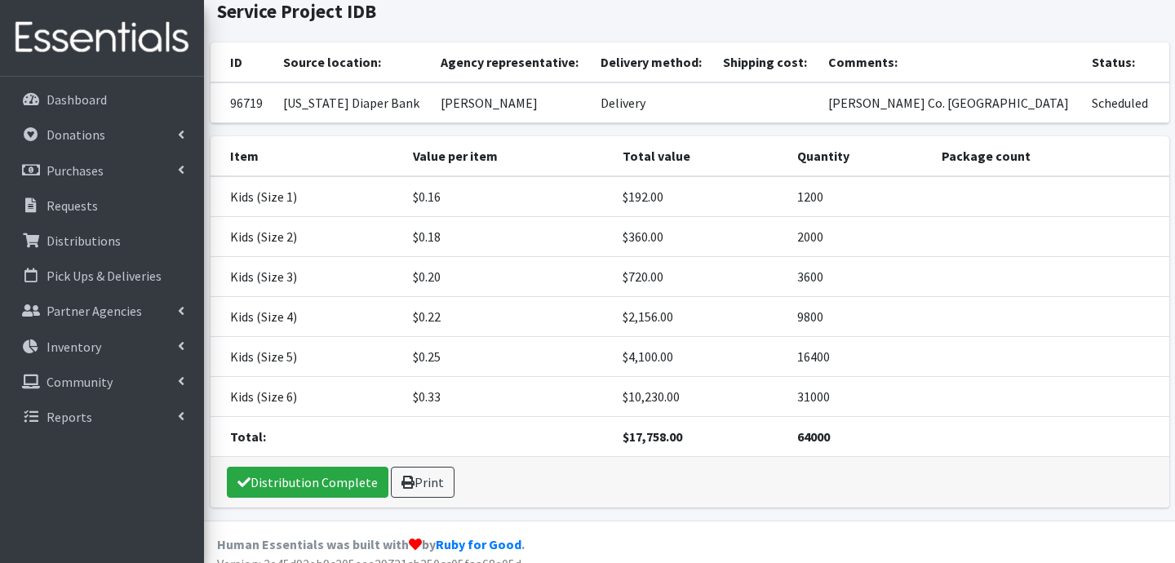
scroll to position [148, 0]
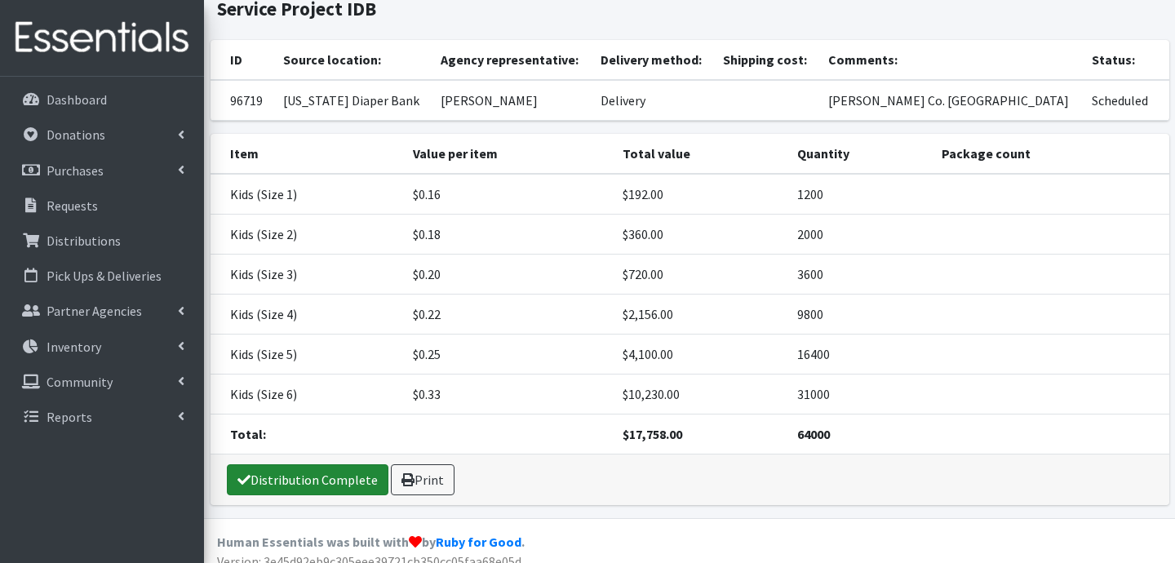
click at [281, 477] on link "Distribution Complete" at bounding box center [308, 479] width 162 height 31
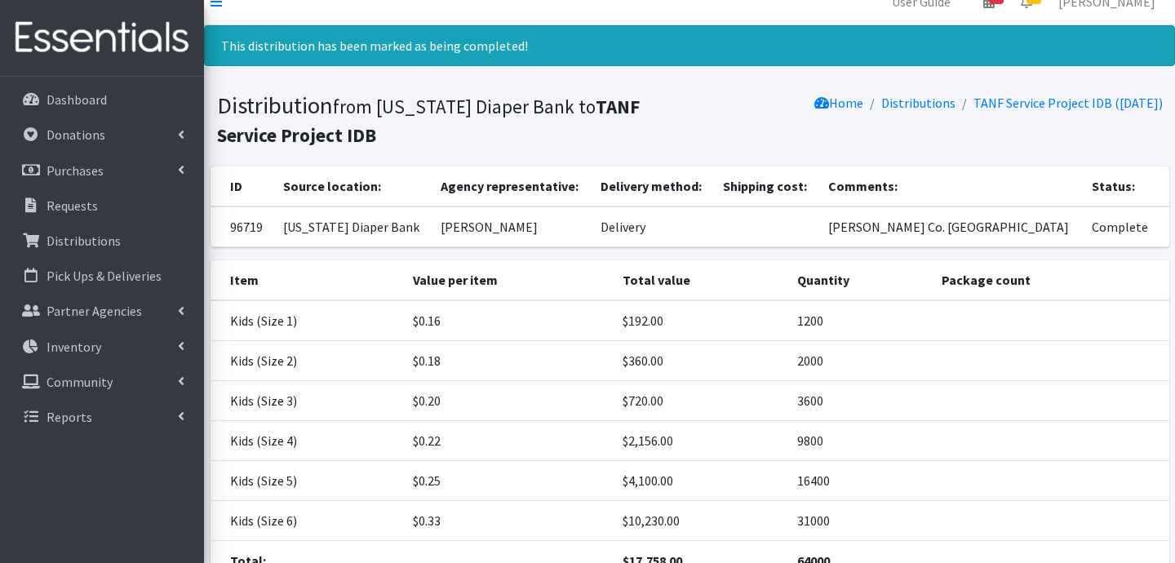
scroll to position [0, 0]
